Goal: Use online tool/utility: Utilize a website feature to perform a specific function

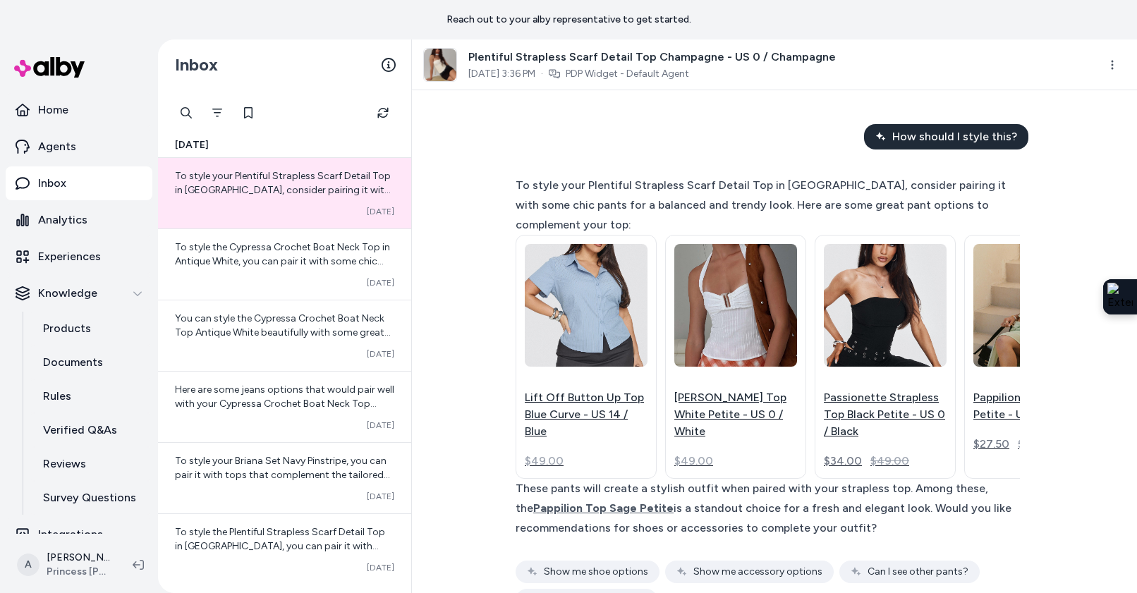
scroll to position [78, 0]
drag, startPoint x: 86, startPoint y: 183, endPoint x: 91, endPoint y: 267, distance: 84.1
click at [86, 183] on link "Inbox" at bounding box center [79, 184] width 147 height 34
click at [75, 339] on link "Products" at bounding box center [90, 329] width 123 height 34
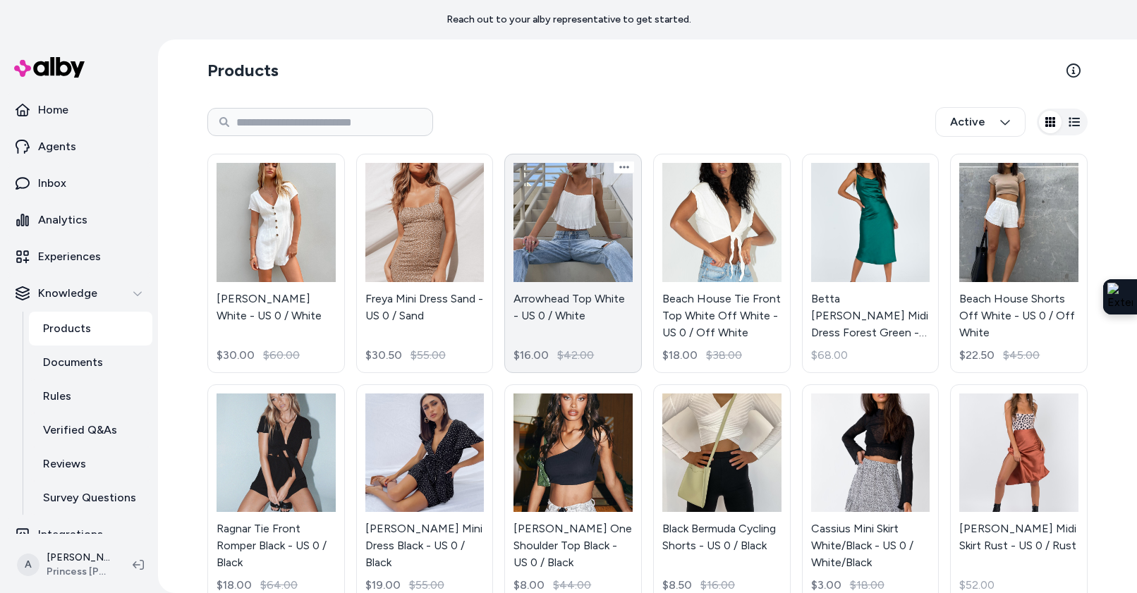
click at [596, 237] on link "Arrowhead Top White - US 0 / White $16.00 $42.00" at bounding box center [574, 263] width 138 height 219
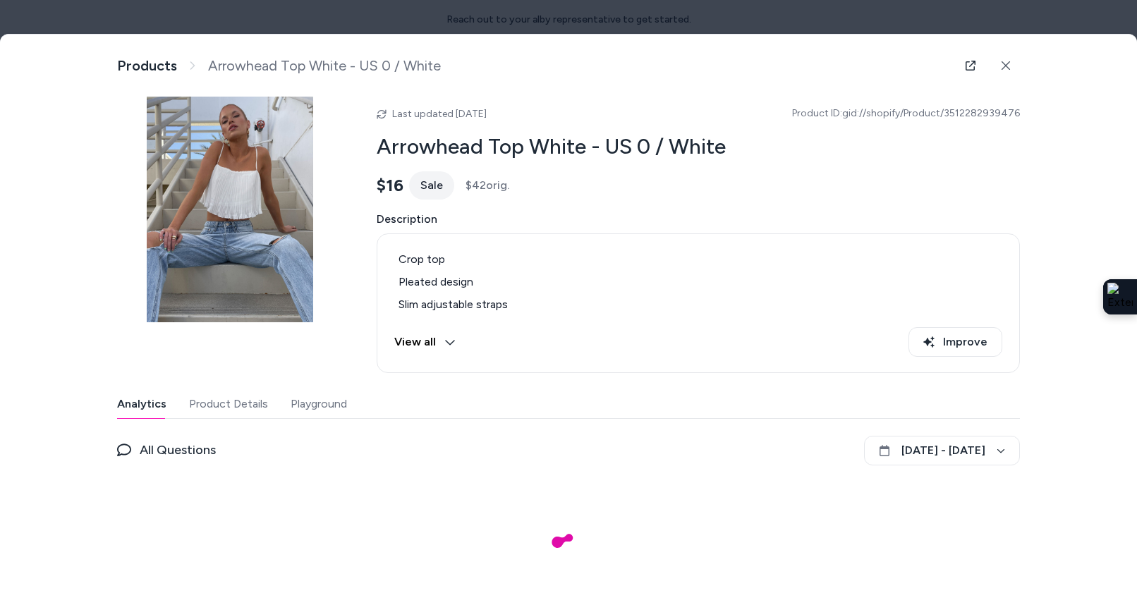
scroll to position [13, 0]
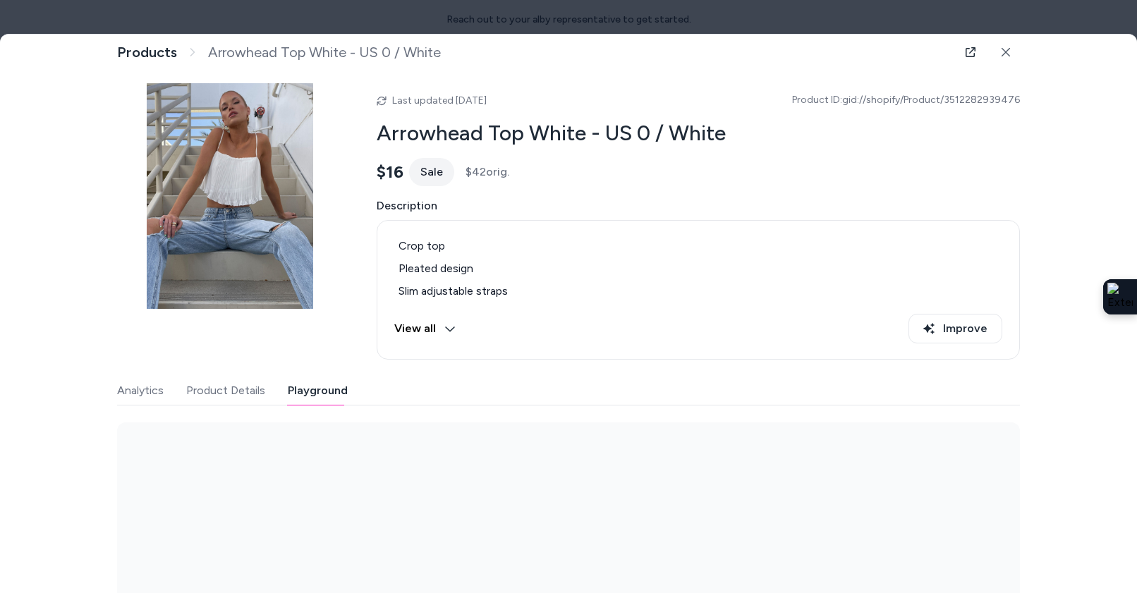
click at [312, 393] on button "Playground" at bounding box center [318, 391] width 60 height 28
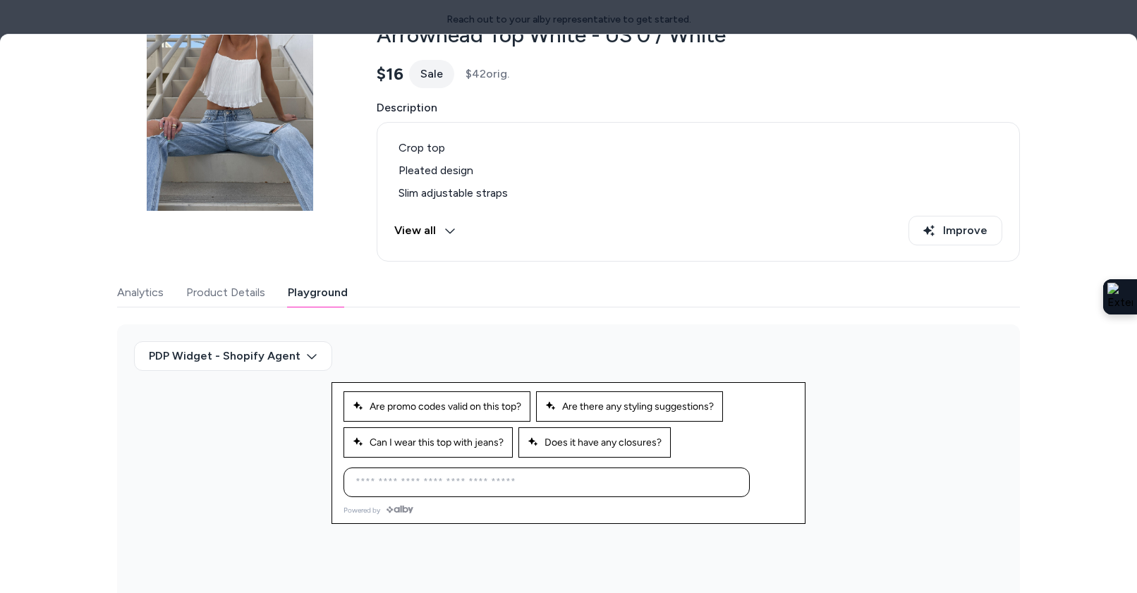
click at [529, 479] on input at bounding box center [532, 482] width 371 height 17
drag, startPoint x: 471, startPoint y: 527, endPoint x: 574, endPoint y: 476, distance: 115.2
click at [471, 527] on div "PDP Widget - Shopify Agent" at bounding box center [568, 467] width 903 height 282
click at [610, 480] on input at bounding box center [532, 481] width 371 height 17
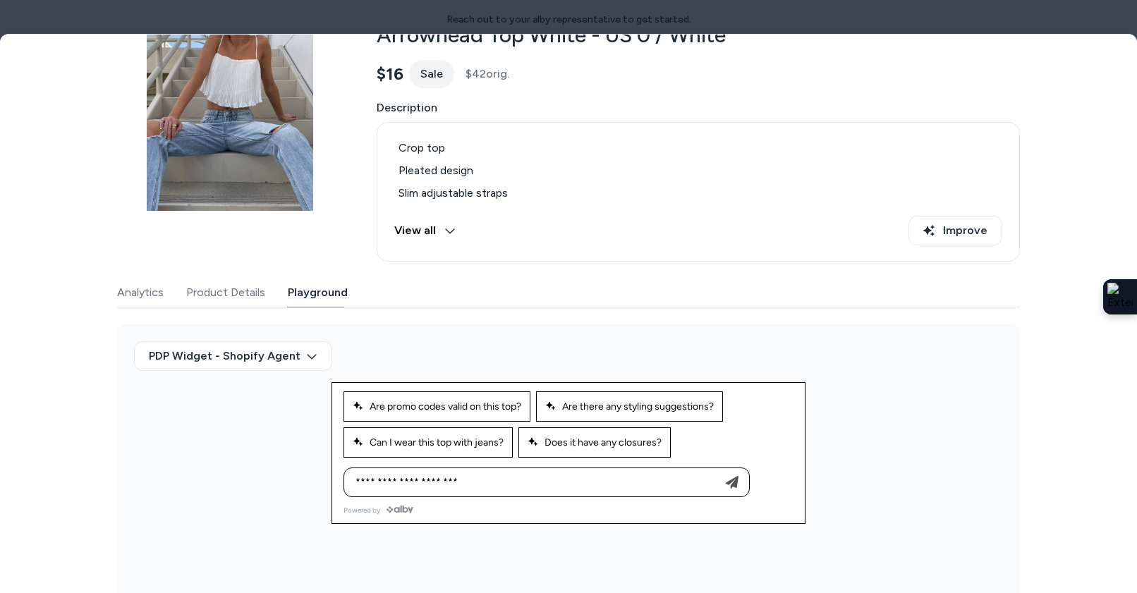
type input "**********"
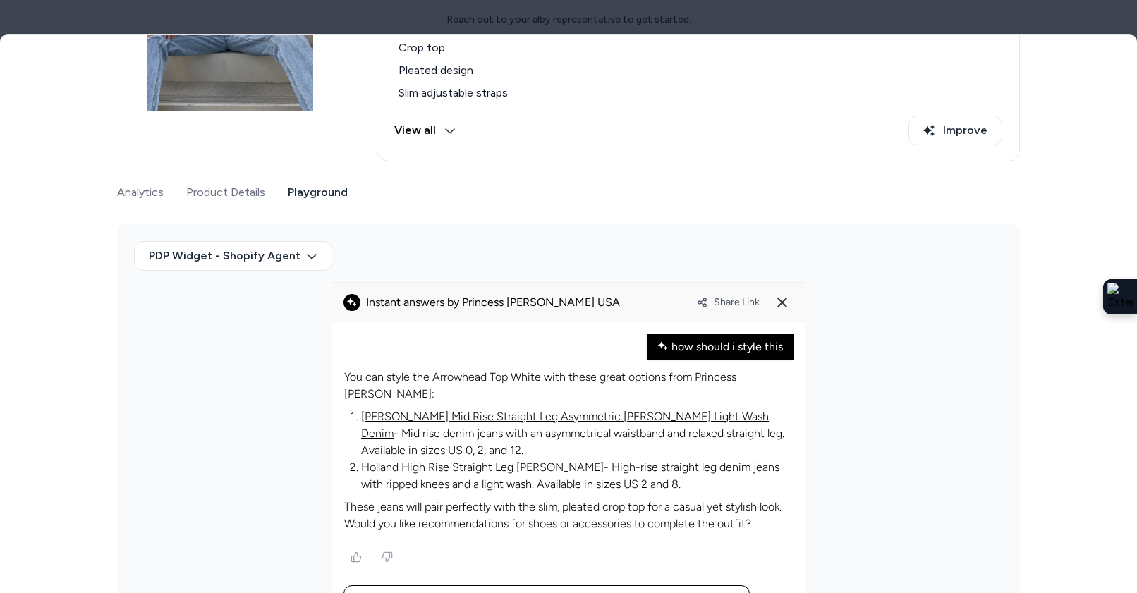
scroll to position [248, 0]
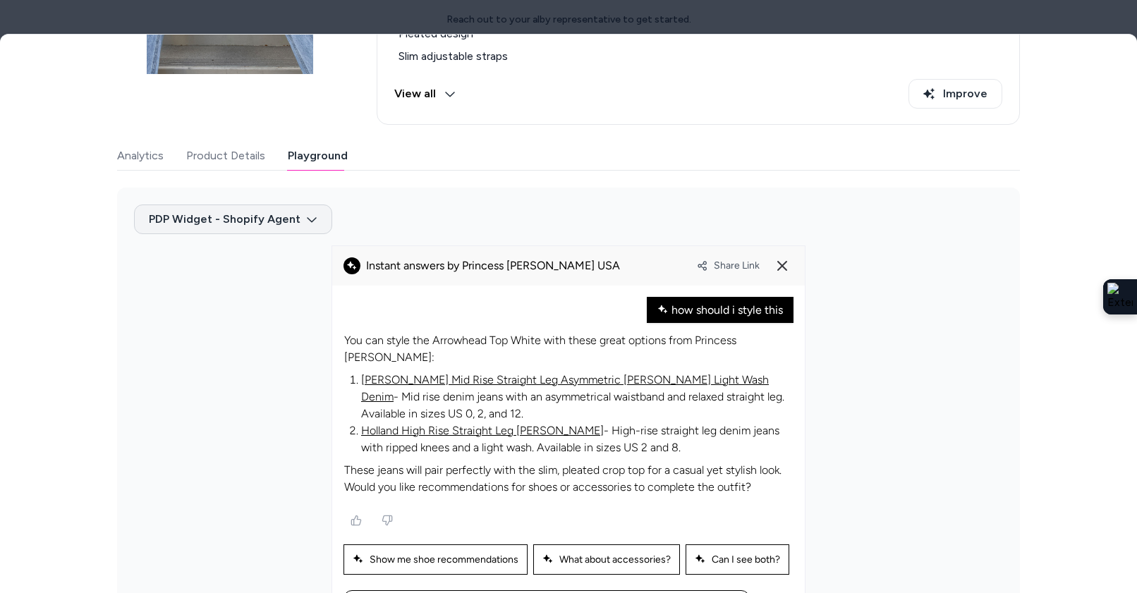
click at [292, 224] on body "Reach out to your alby representative to get started. Home Agents Inbox Analyti…" at bounding box center [568, 296] width 1137 height 593
click at [273, 250] on div "PDP Widget - Default Agent" at bounding box center [229, 253] width 145 height 25
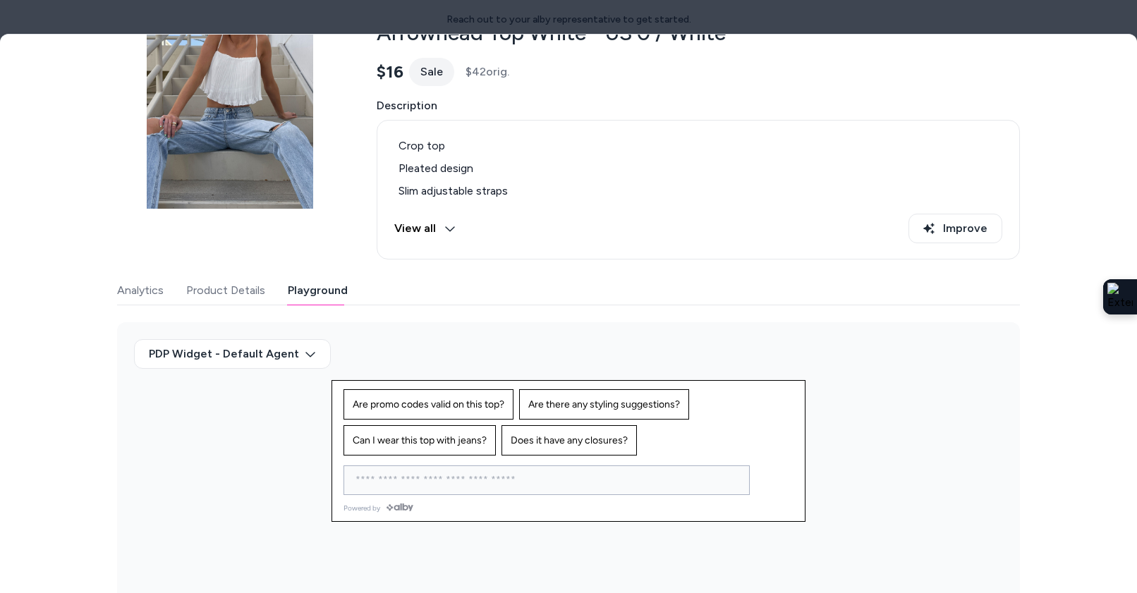
click at [555, 477] on input at bounding box center [532, 480] width 371 height 17
type input "*"
type input "**********"
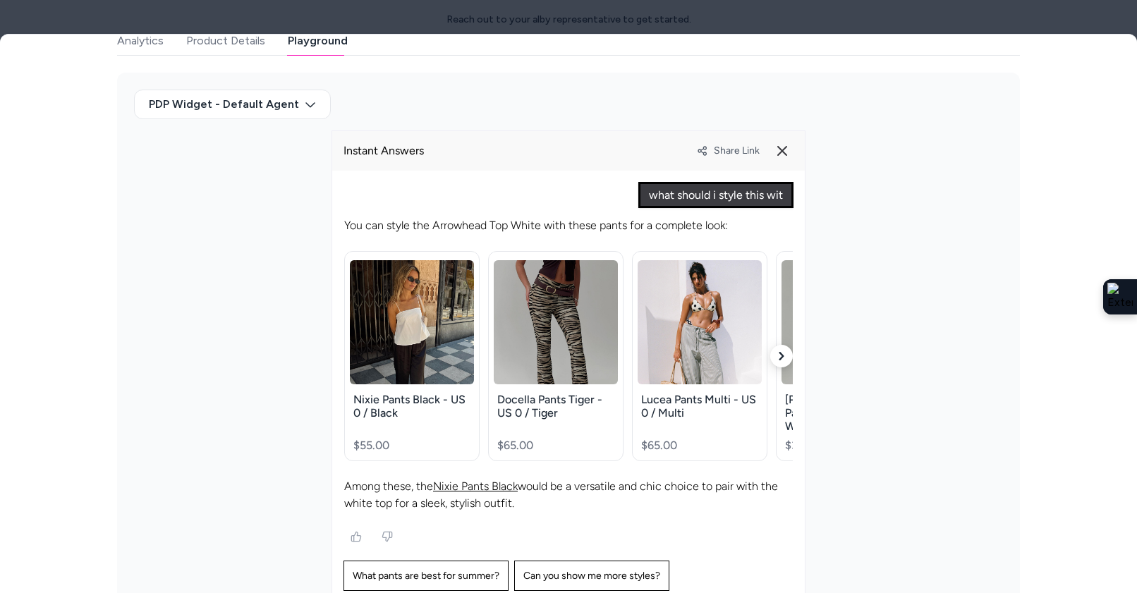
scroll to position [354, 0]
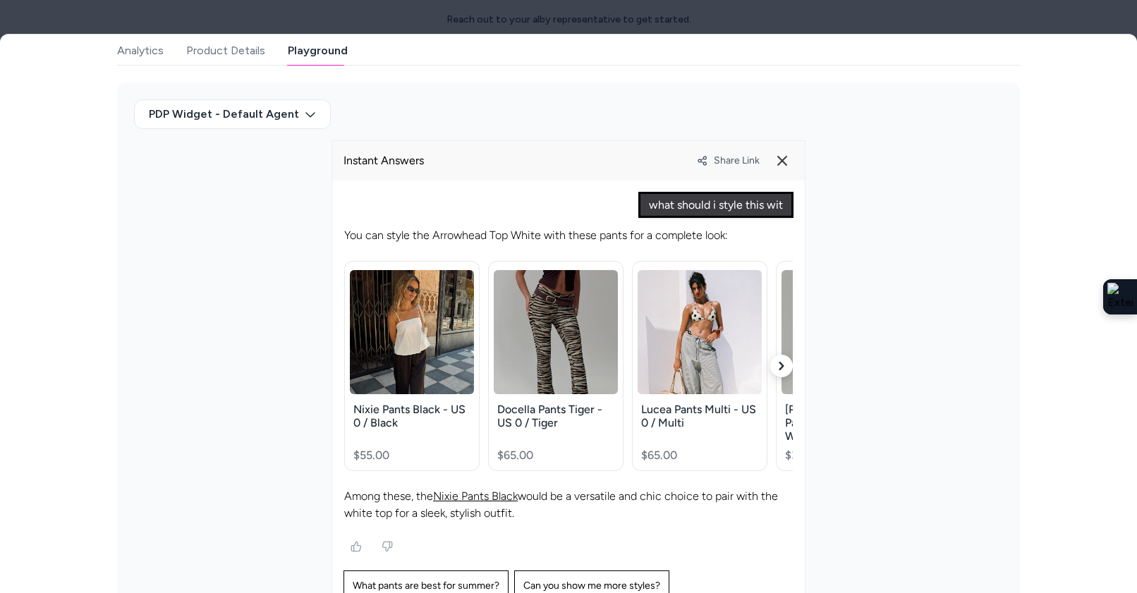
click at [780, 362] on icon "button" at bounding box center [782, 366] width 5 height 8
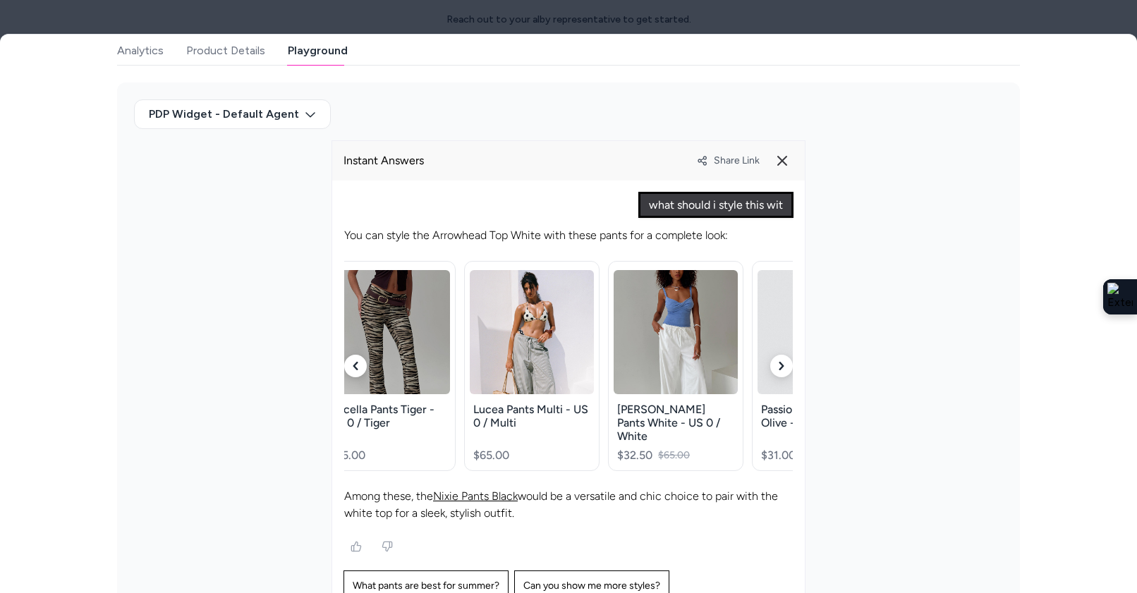
click at [780, 362] on icon "button" at bounding box center [782, 366] width 5 height 8
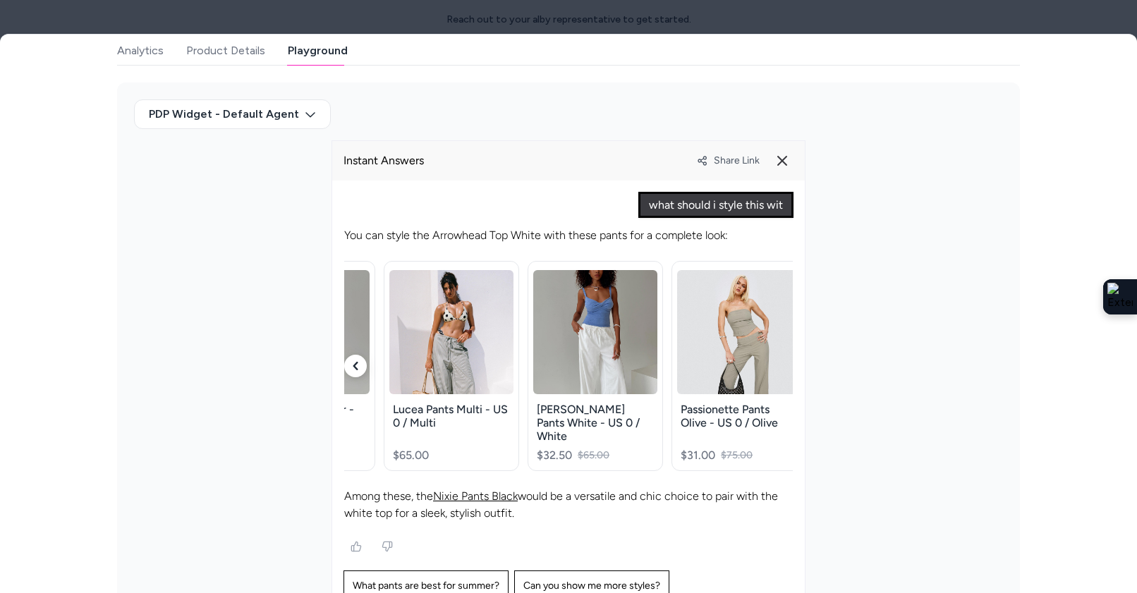
scroll to position [0, 262]
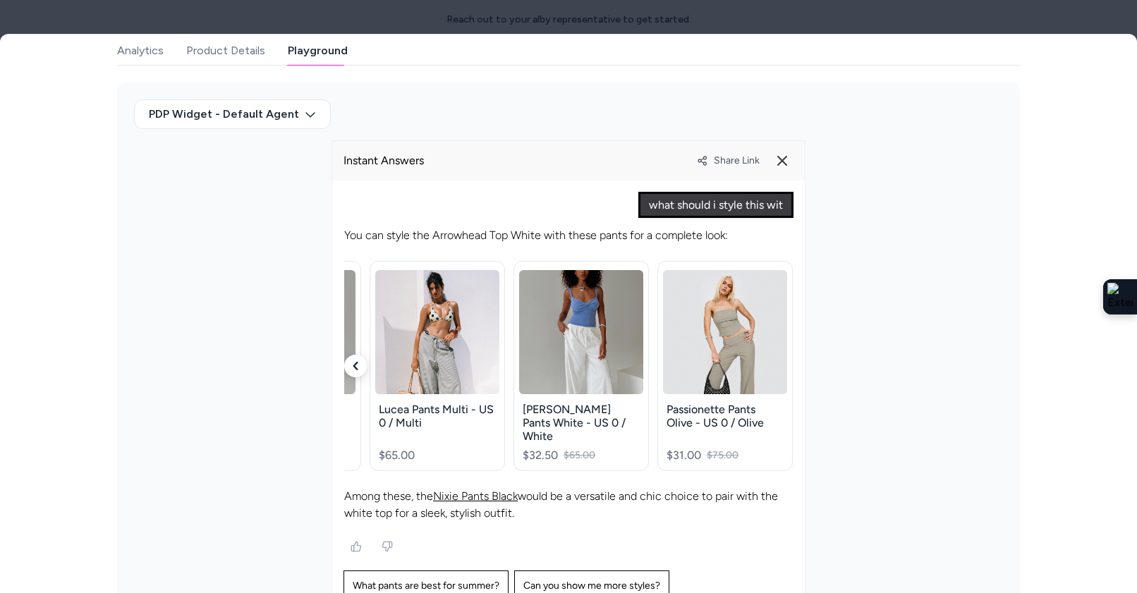
click at [347, 358] on button "button" at bounding box center [355, 366] width 23 height 23
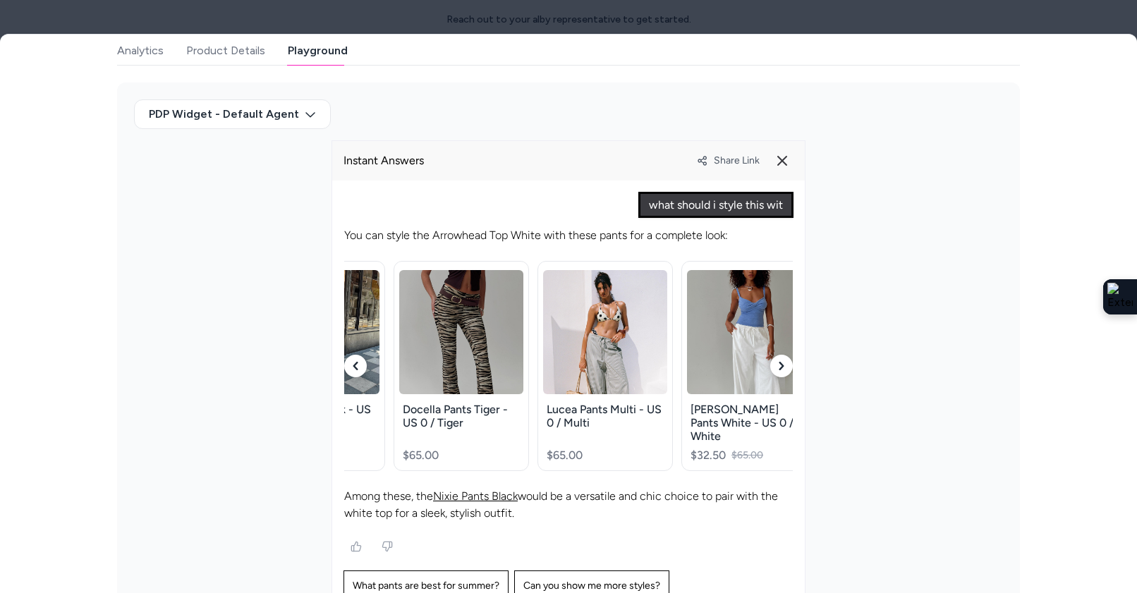
click at [347, 358] on button "button" at bounding box center [355, 366] width 23 height 23
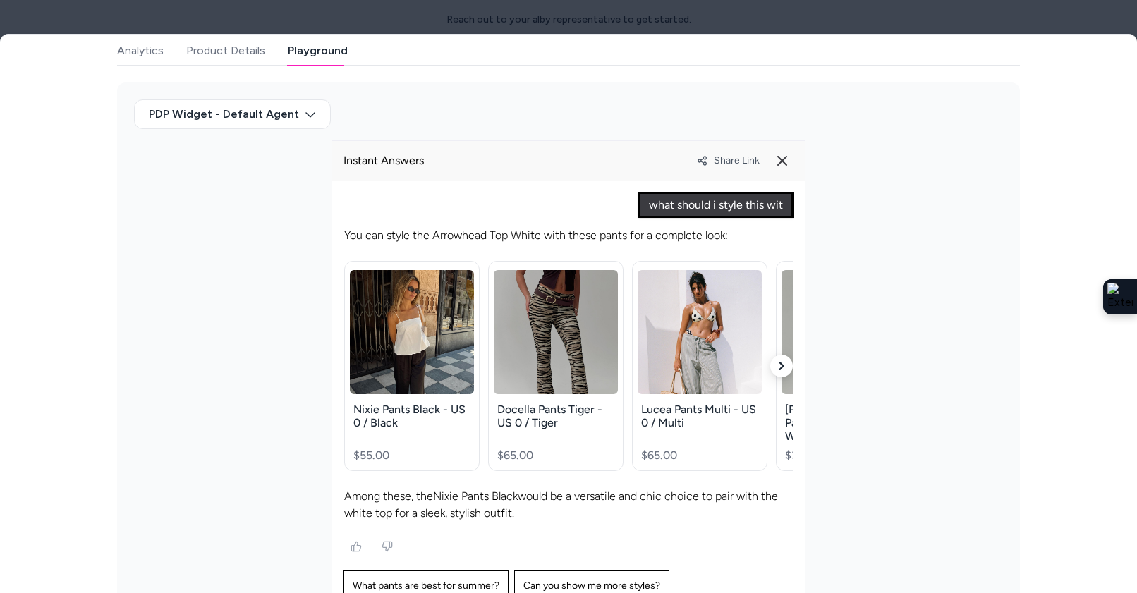
scroll to position [9, 0]
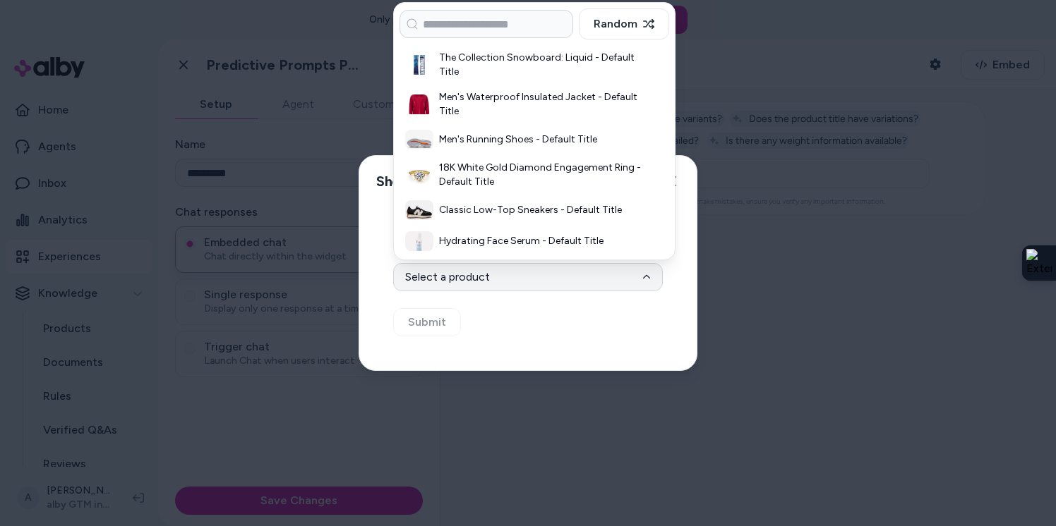
scroll to position [576, 0]
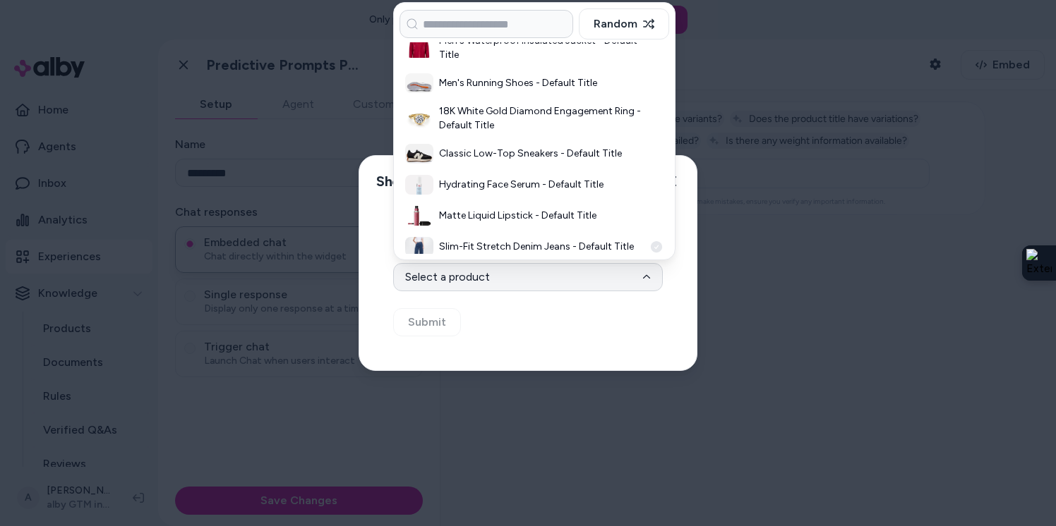
click at [478, 240] on h3 "Slim-Fit Stretch Denim Jeans - Default Title" at bounding box center [541, 247] width 205 height 14
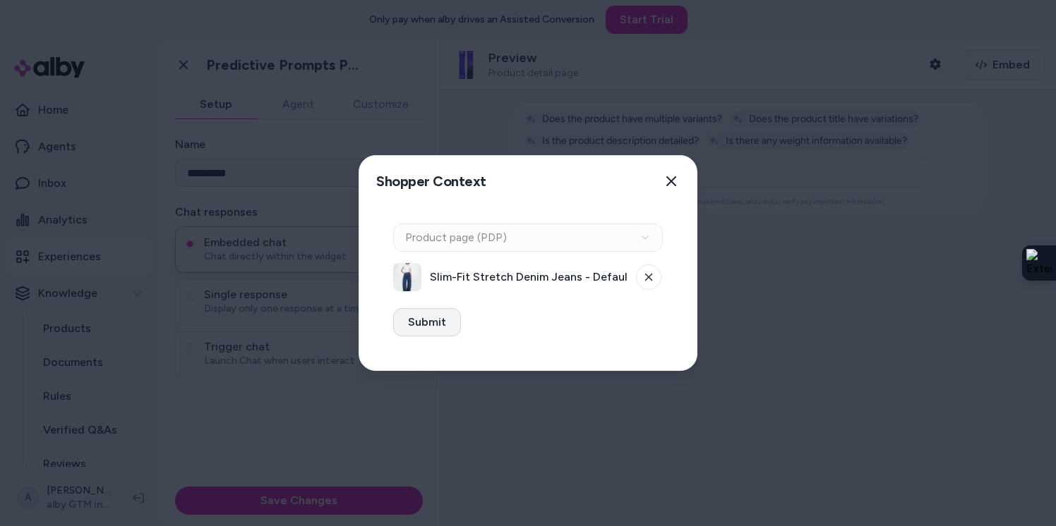
click at [447, 320] on button "Submit" at bounding box center [427, 322] width 68 height 28
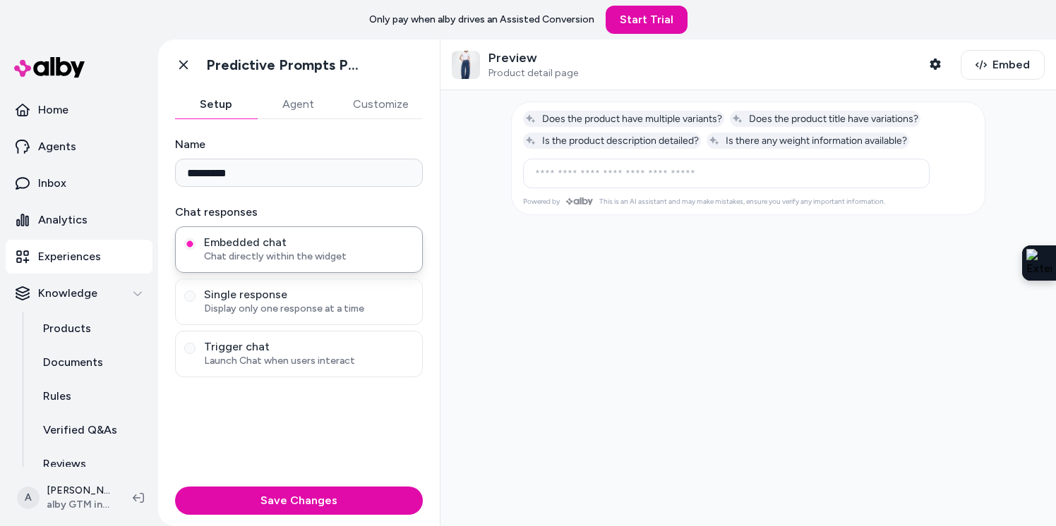
click at [303, 105] on button "Agent" at bounding box center [298, 104] width 82 height 28
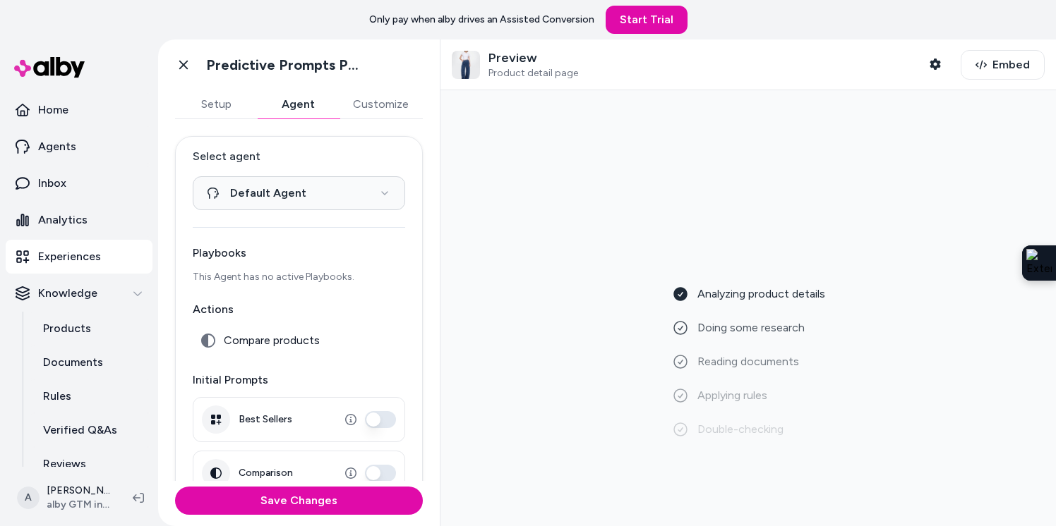
scroll to position [1, 0]
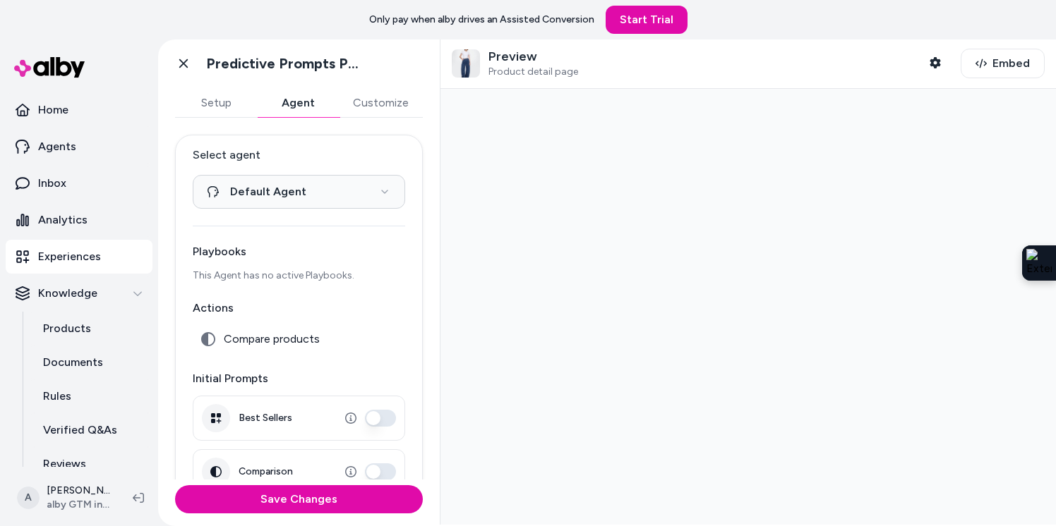
click at [365, 104] on button "Customize" at bounding box center [381, 103] width 84 height 28
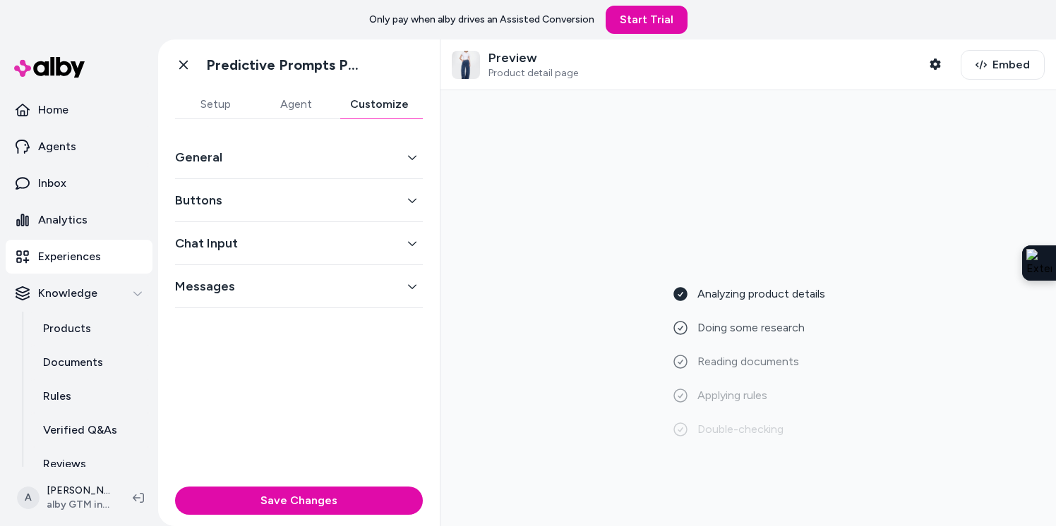
click at [315, 155] on button "General" at bounding box center [299, 157] width 248 height 20
